Goal: Information Seeking & Learning: Learn about a topic

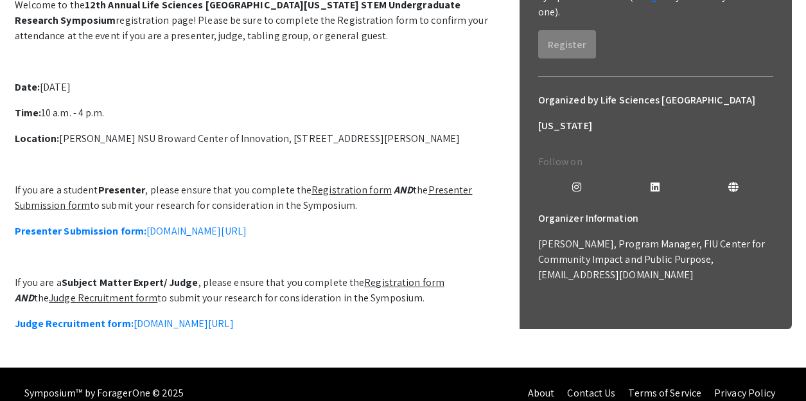
scroll to position [247, 0]
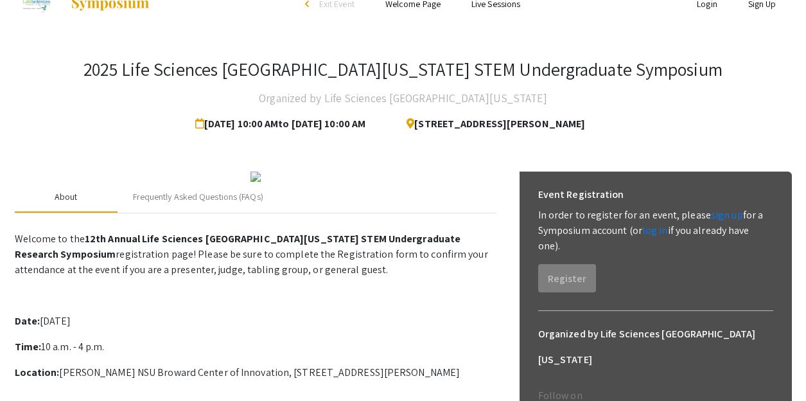
scroll to position [0, 0]
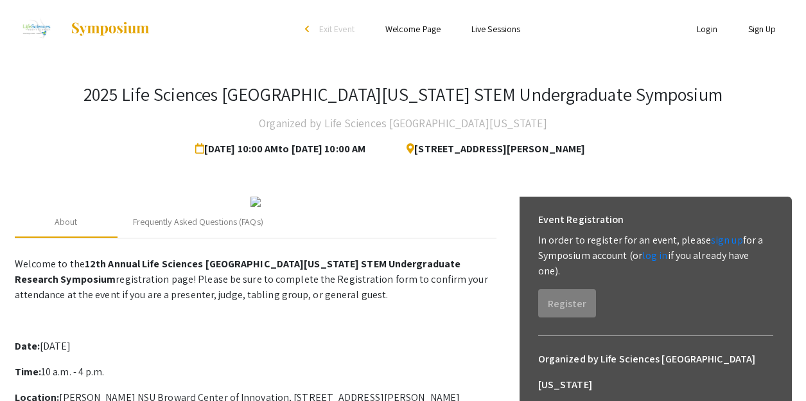
click at [425, 32] on link "Welcome Page" at bounding box center [412, 29] width 55 height 12
click at [424, 29] on link "Welcome Page" at bounding box center [412, 29] width 55 height 12
click at [413, 31] on link "Welcome Page" at bounding box center [412, 29] width 55 height 12
click at [350, 31] on span "Exit Event" at bounding box center [336, 29] width 35 height 12
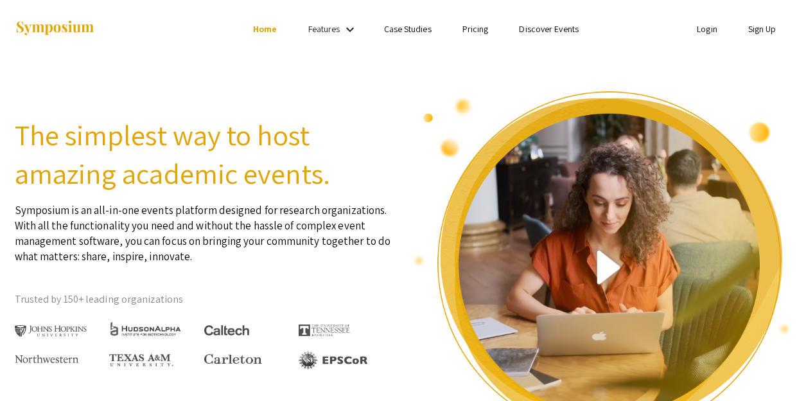
drag, startPoint x: 0, startPoint y: 0, endPoint x: 411, endPoint y: 31, distance: 412.6
click at [411, 31] on link "Case Studies" at bounding box center [408, 29] width 48 height 12
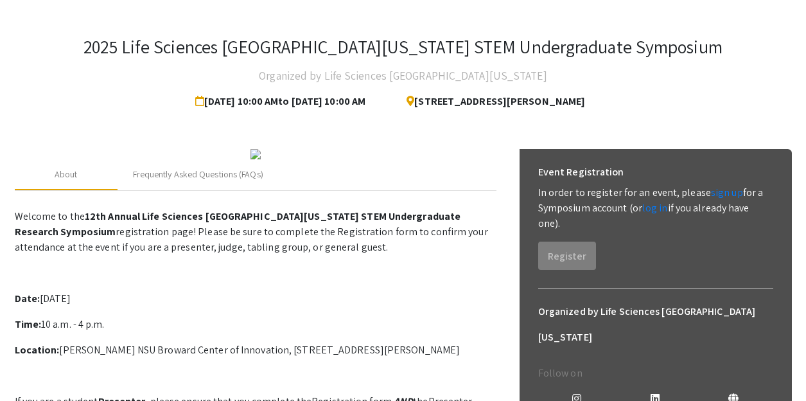
scroll to position [52, 0]
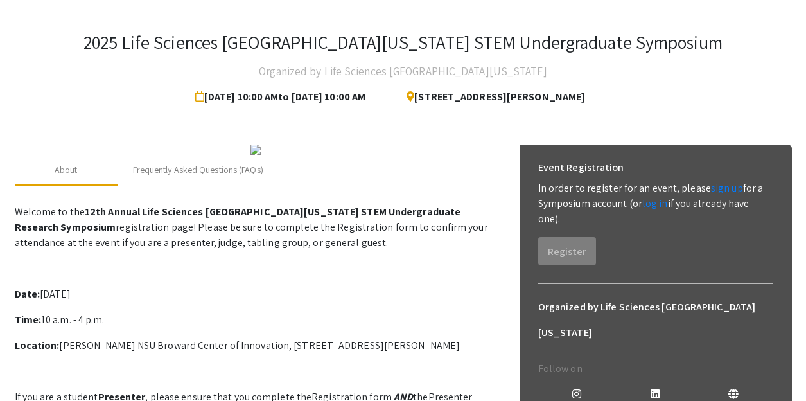
click at [254, 155] on img at bounding box center [255, 149] width 10 height 10
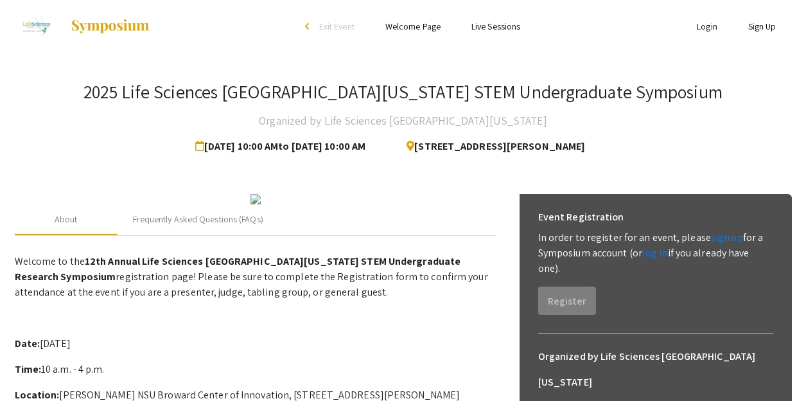
scroll to position [0, 0]
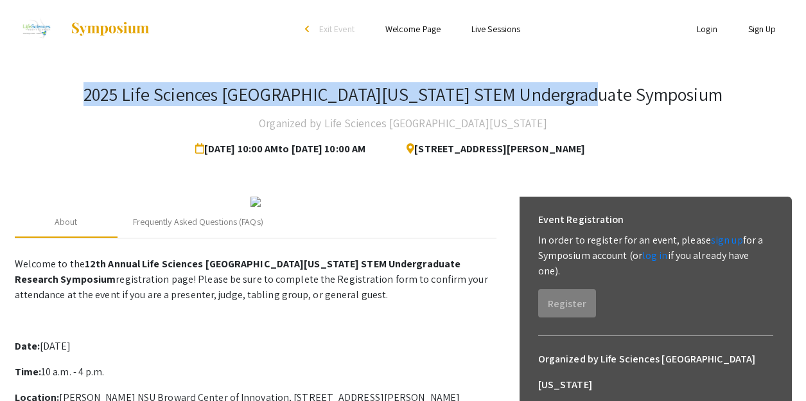
drag, startPoint x: 411, startPoint y: 31, endPoint x: 657, endPoint y: 92, distance: 252.8
click at [657, 92] on div "2025 Life Sciences [GEOGRAPHIC_DATA][US_STATE] STEM Undergraduate Symposium Org…" at bounding box center [403, 122] width 777 height 78
copy h3 "2025 Life Sciences [GEOGRAPHIC_DATA][US_STATE] STEM Undergraduate Symposium"
